Goal: Transaction & Acquisition: Purchase product/service

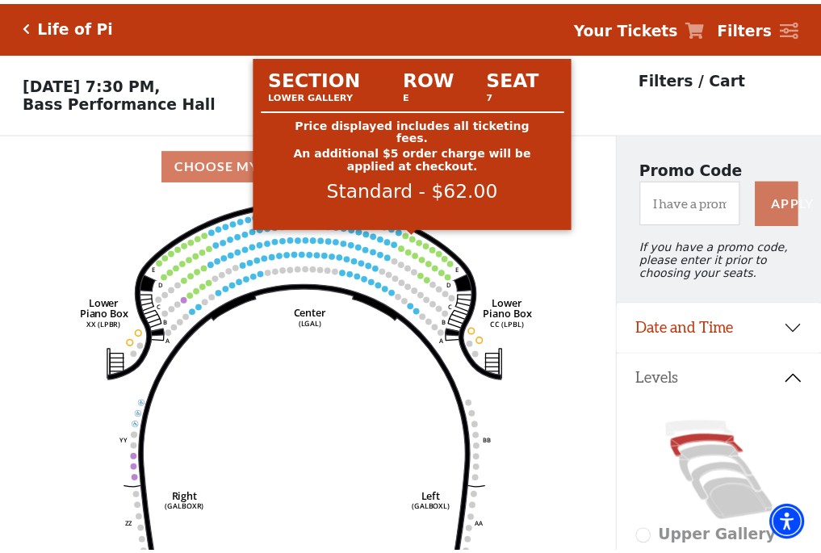
scroll to position [75, 0]
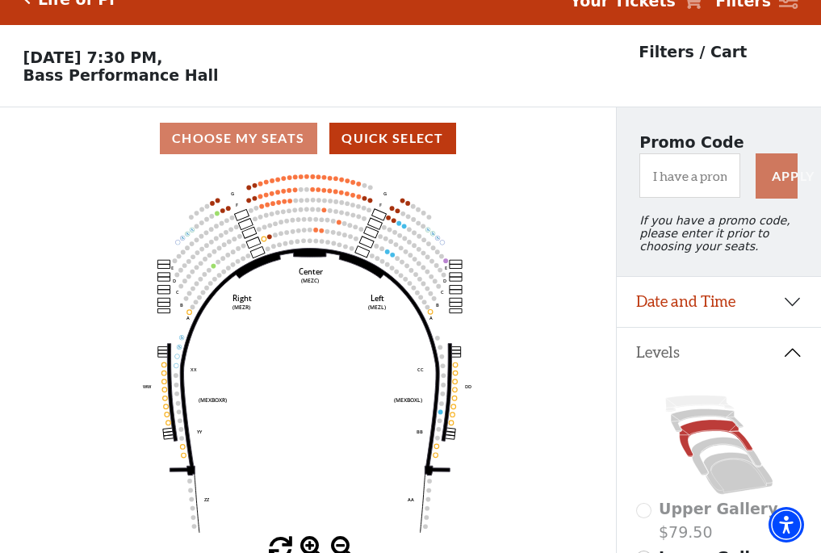
scroll to position [75, 0]
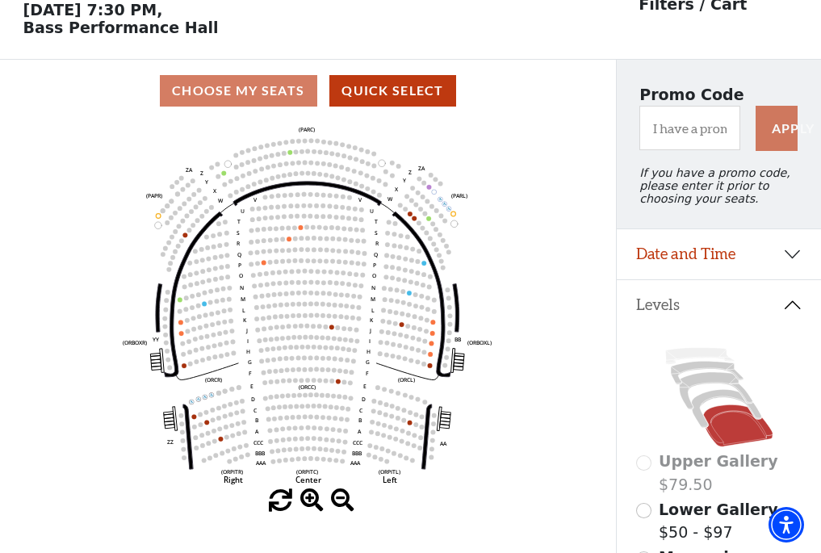
scroll to position [75, 0]
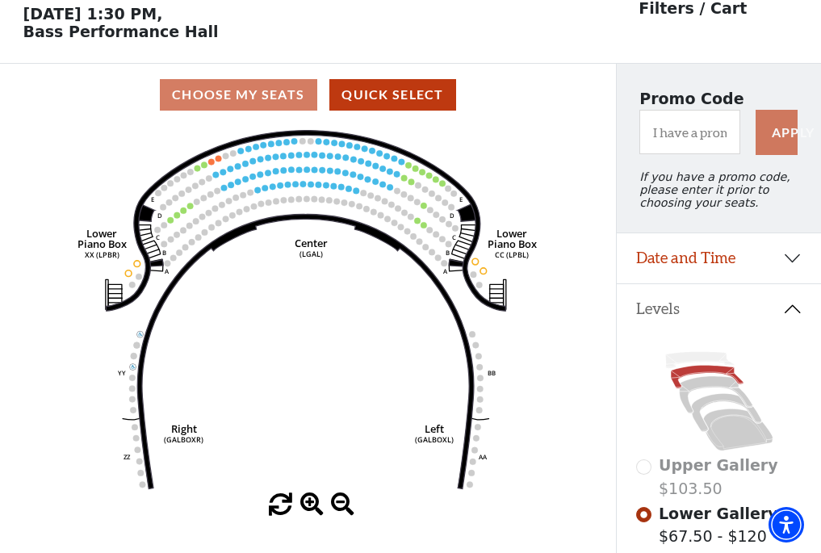
scroll to position [75, 0]
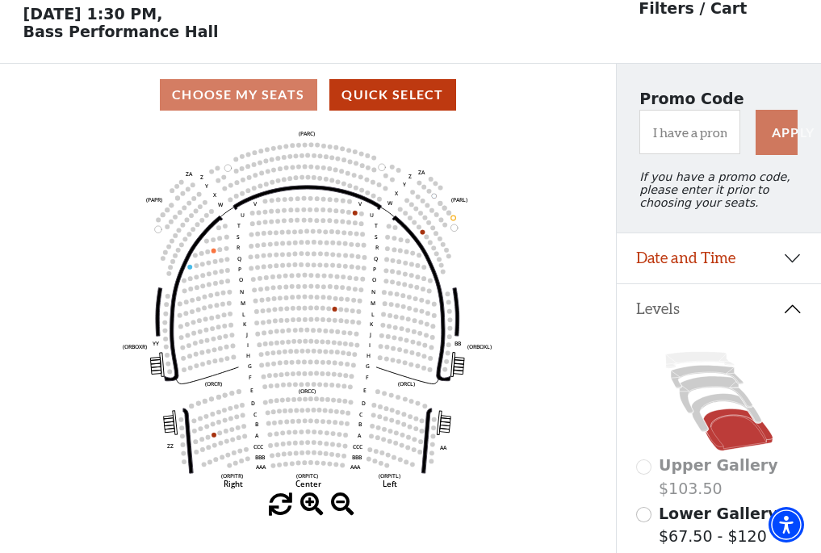
scroll to position [75, 0]
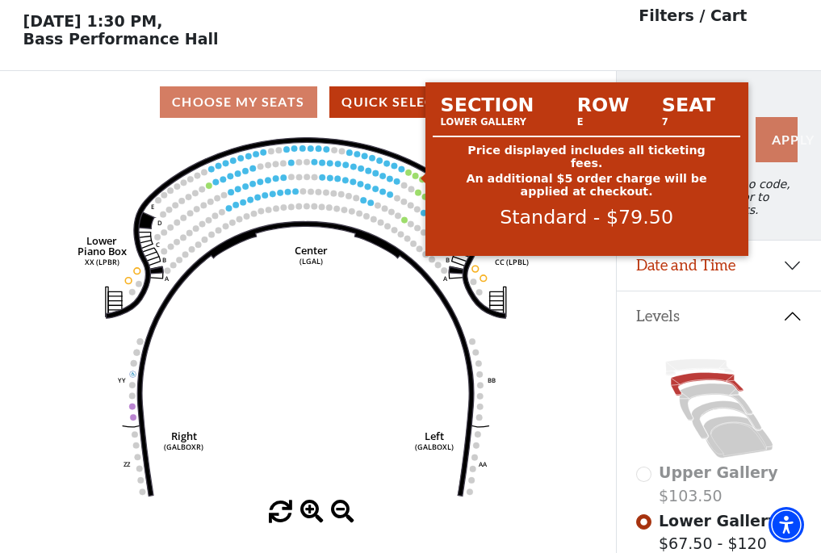
scroll to position [75, 0]
